Goal: Task Accomplishment & Management: Manage account settings

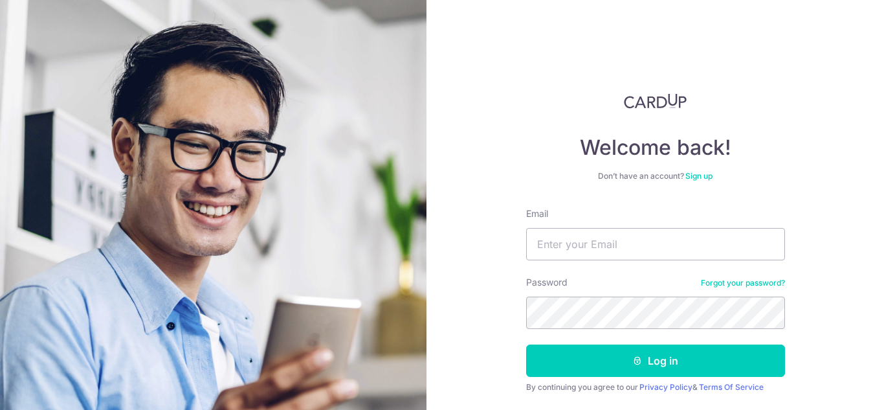
type input "[EMAIL_ADDRESS][DOMAIN_NAME]"
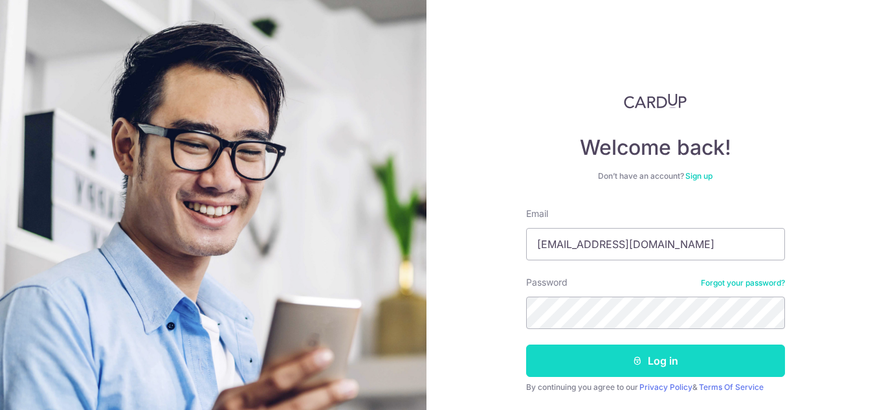
click at [642, 361] on button "Log in" at bounding box center [655, 360] width 259 height 32
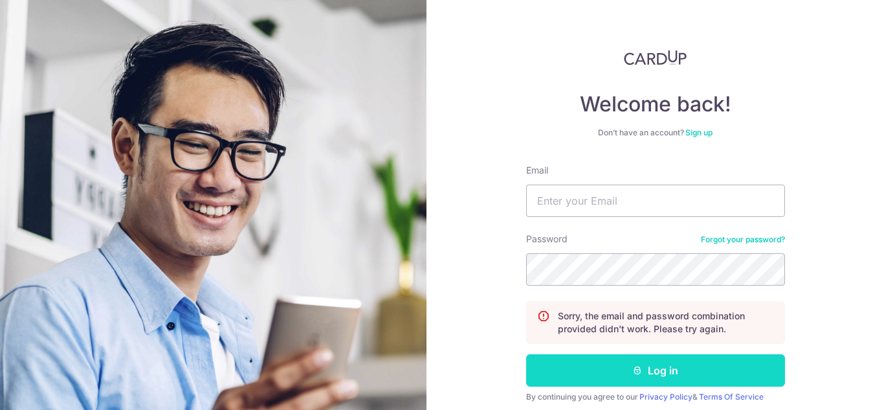
scroll to position [65, 0]
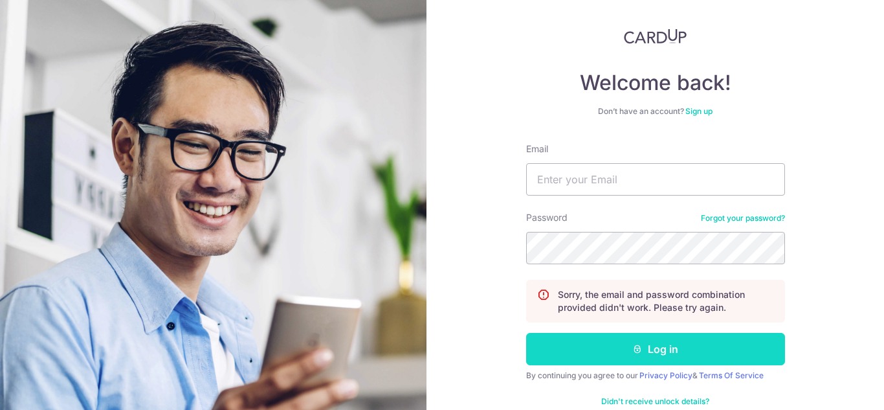
click at [629, 356] on button "Log in" at bounding box center [655, 349] width 259 height 32
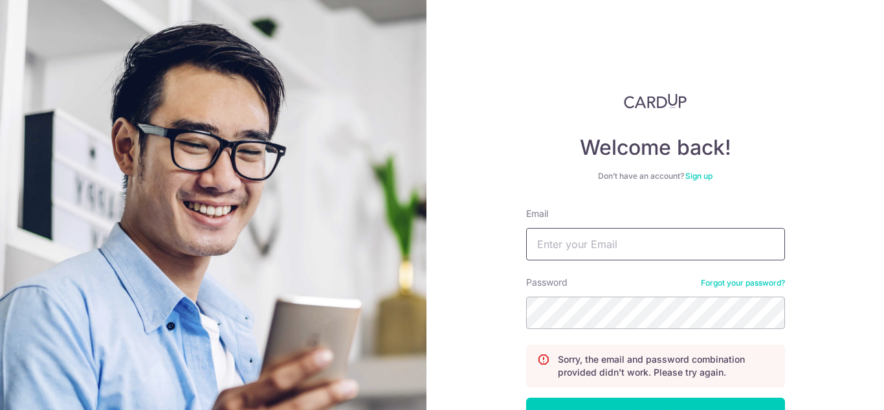
click at [603, 241] on input "Email" at bounding box center [655, 244] width 259 height 32
type input "[EMAIL_ADDRESS][DOMAIN_NAME]"
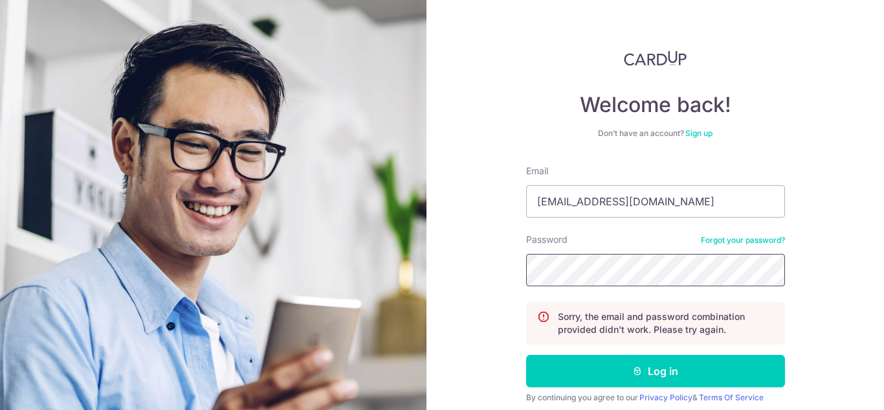
scroll to position [93, 0]
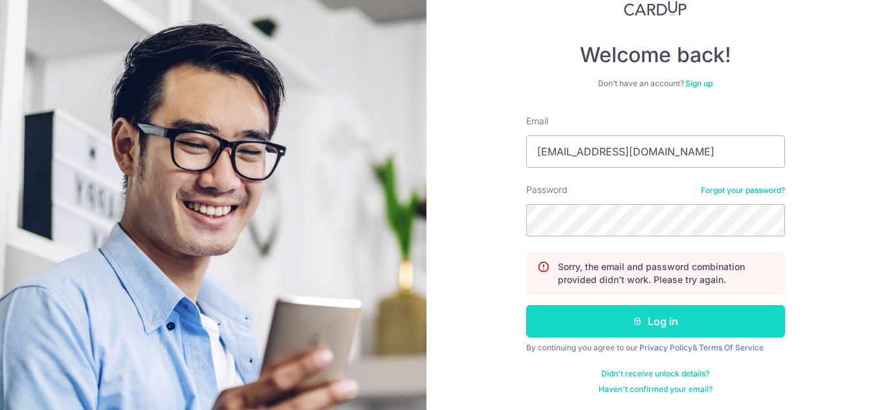
click at [628, 315] on button "Log in" at bounding box center [655, 321] width 259 height 32
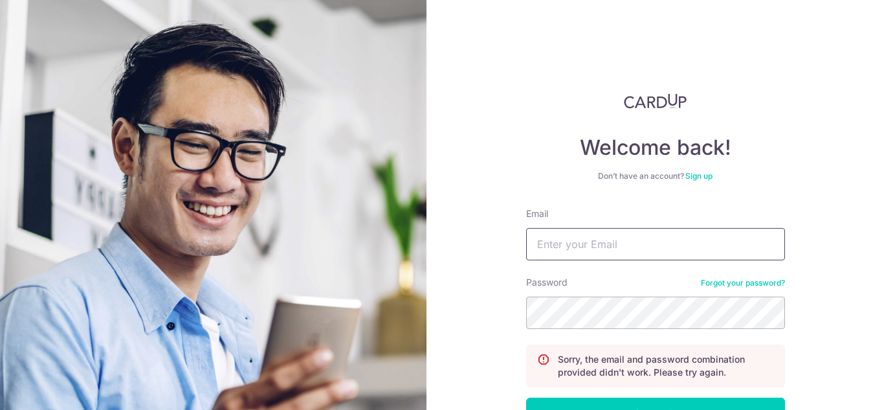
click at [638, 247] on input "Email" at bounding box center [655, 244] width 259 height 32
type input "[EMAIL_ADDRESS][DOMAIN_NAME]"
click at [721, 280] on link "Forgot your password?" at bounding box center [743, 283] width 84 height 10
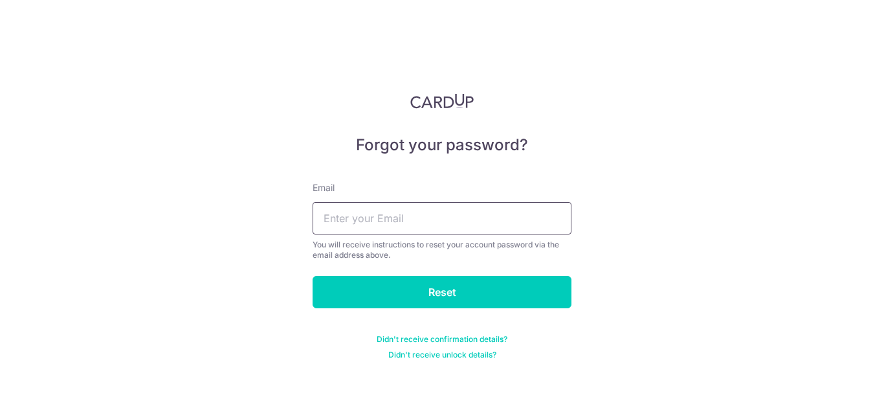
click at [522, 222] on input "text" at bounding box center [442, 218] width 259 height 32
type input "michelle551971@gmail.com"
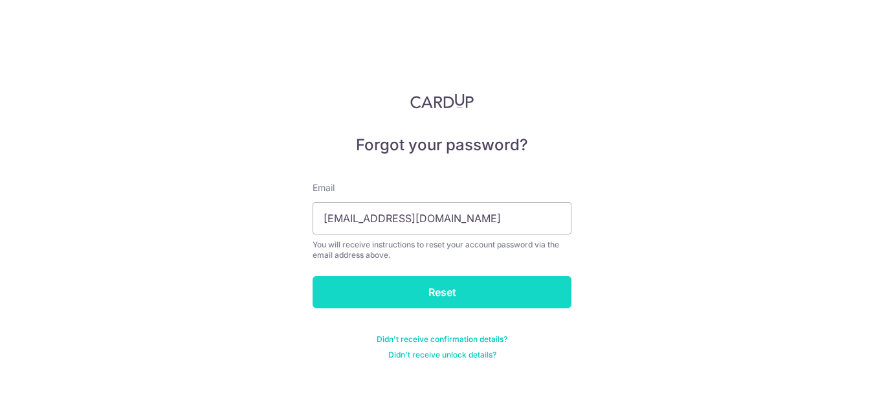
click at [484, 284] on input "Reset" at bounding box center [442, 292] width 259 height 32
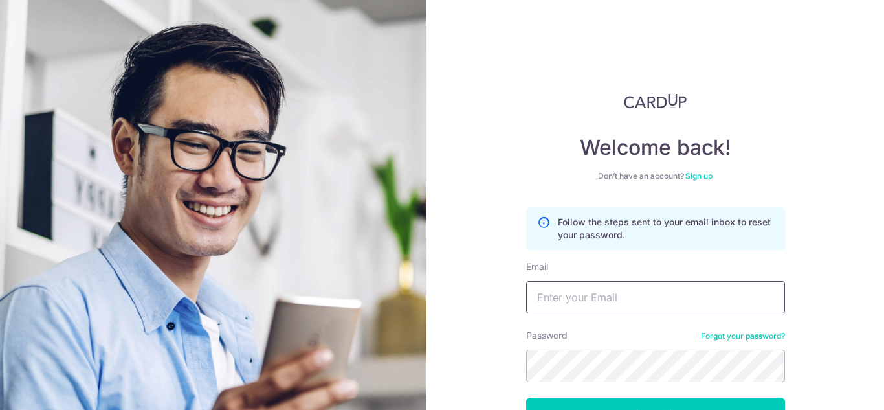
click at [660, 304] on input "Email" at bounding box center [655, 297] width 259 height 32
type input "[EMAIL_ADDRESS][DOMAIN_NAME]"
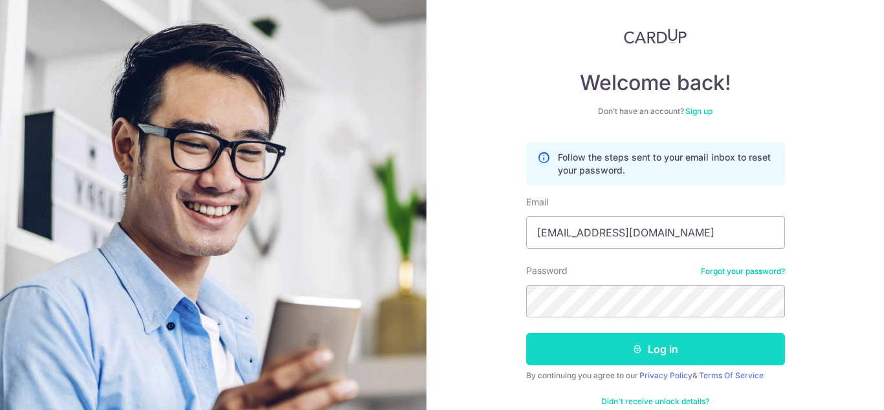
click at [644, 358] on button "Log in" at bounding box center [655, 349] width 259 height 32
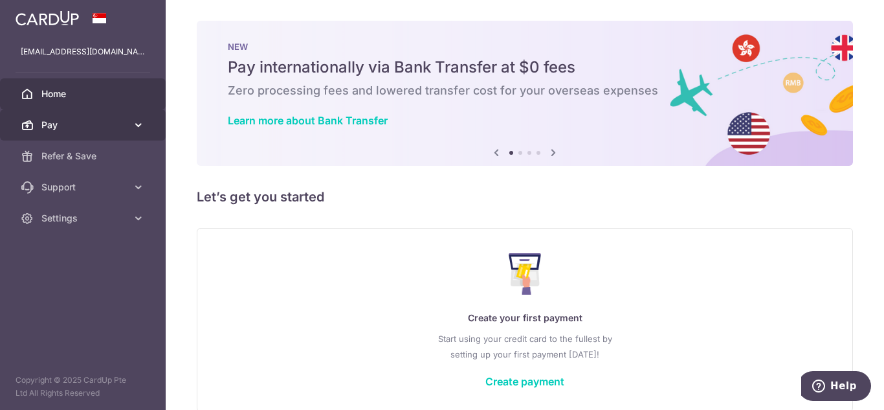
click at [52, 132] on body "[EMAIL_ADDRESS][DOMAIN_NAME] Home Pay Payments Recipients Cards Refer & Save Su…" at bounding box center [442, 205] width 884 height 410
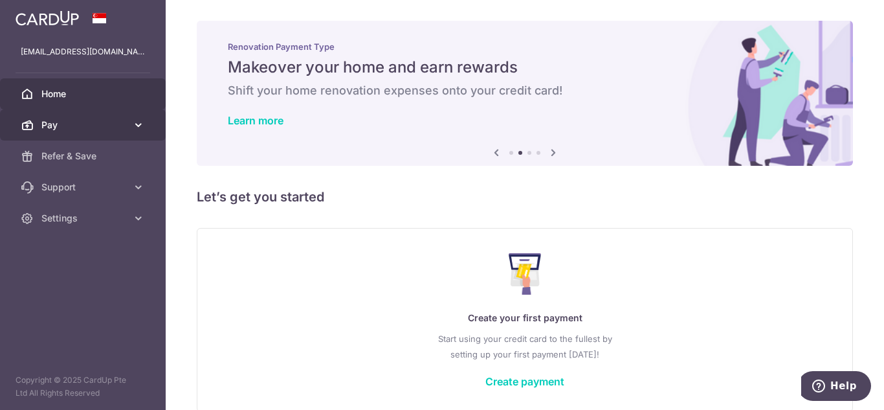
click at [107, 132] on link "Pay" at bounding box center [83, 124] width 166 height 31
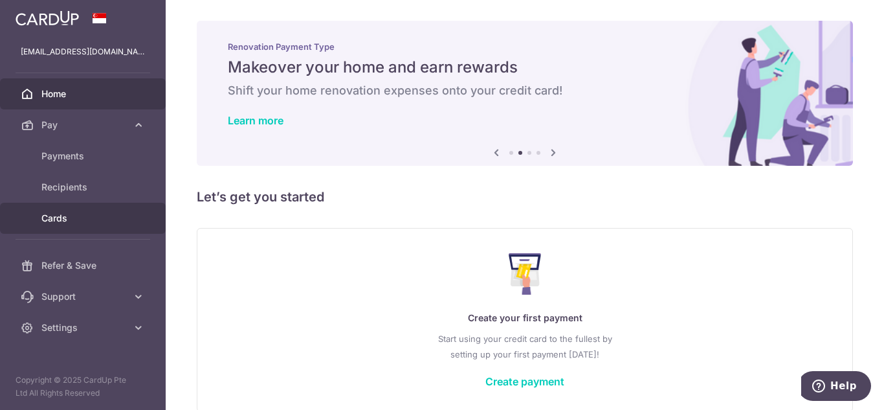
click at [78, 213] on span "Cards" at bounding box center [83, 218] width 85 height 13
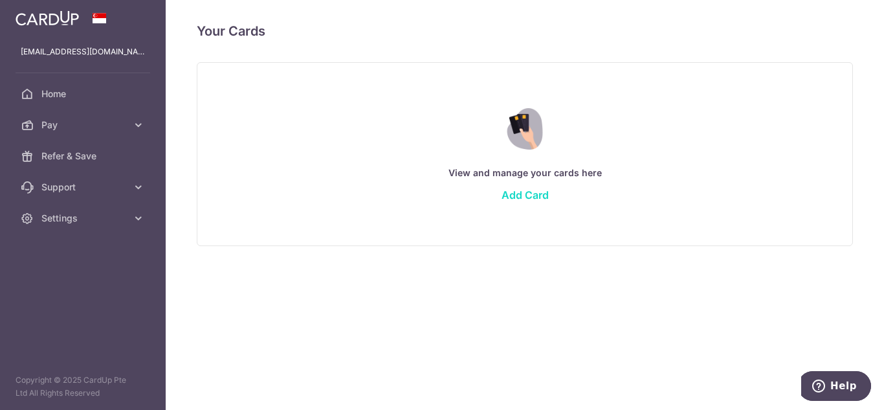
click at [535, 196] on link "Add Card" at bounding box center [525, 194] width 47 height 13
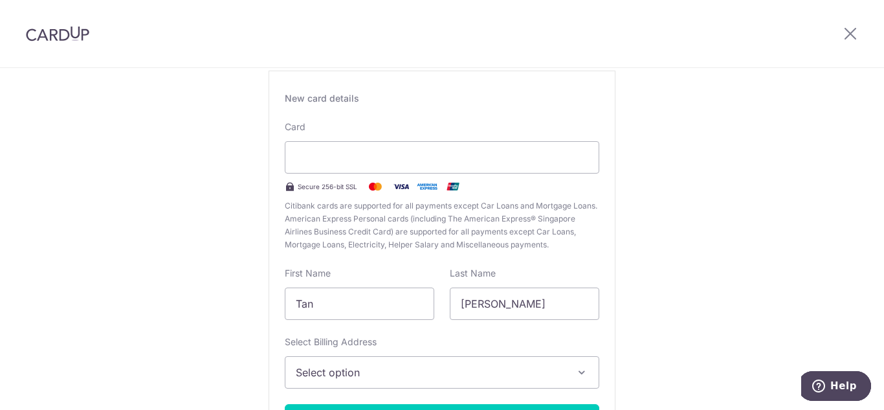
scroll to position [73, 0]
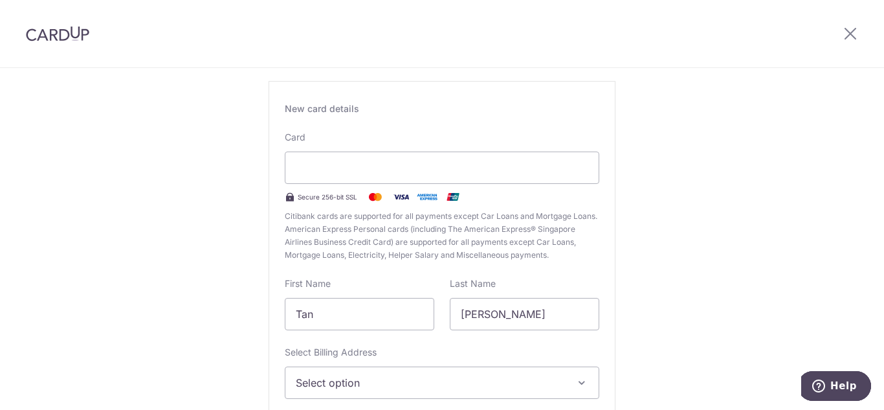
click at [691, 188] on div "New Card Details New card details Card Secure 256-bit SSL Citibank cards are su…" at bounding box center [442, 267] width 884 height 544
